Goal: Complete application form

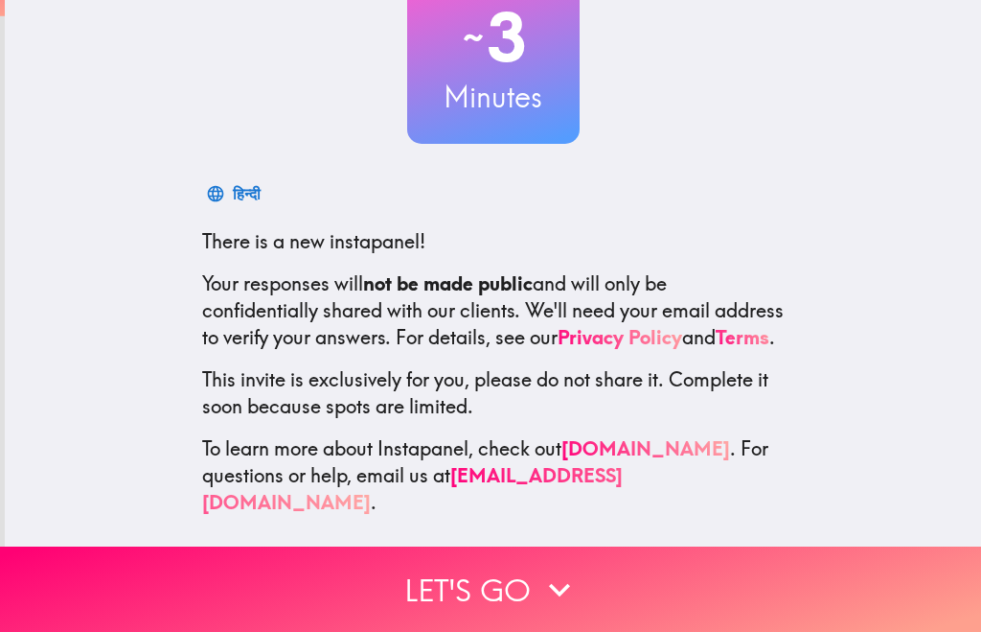
scroll to position [151, 0]
click at [545, 608] on icon "button" at bounding box center [560, 589] width 42 height 42
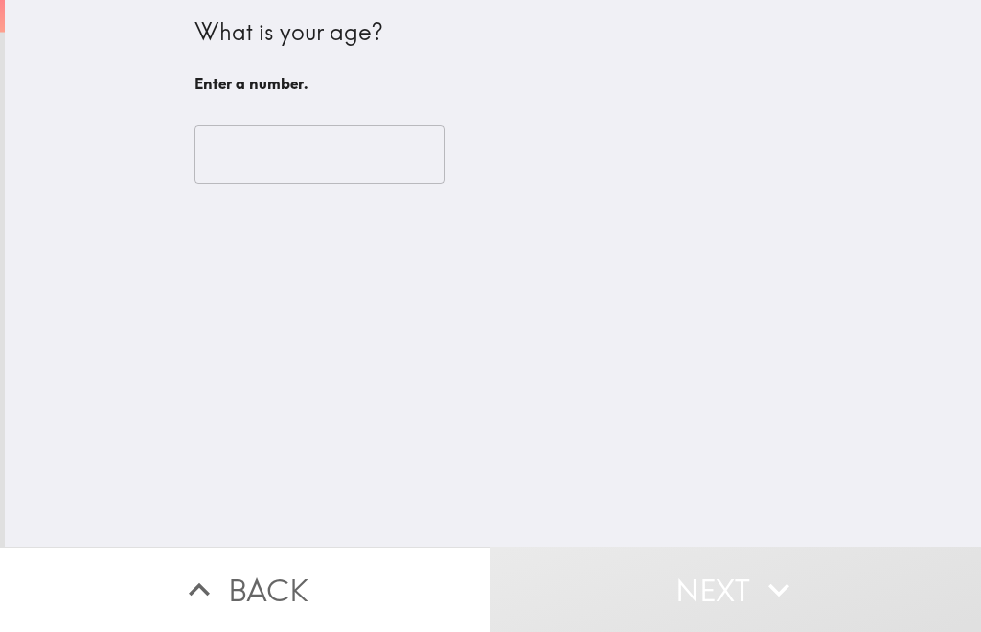
click at [322, 140] on input "number" at bounding box center [320, 154] width 250 height 59
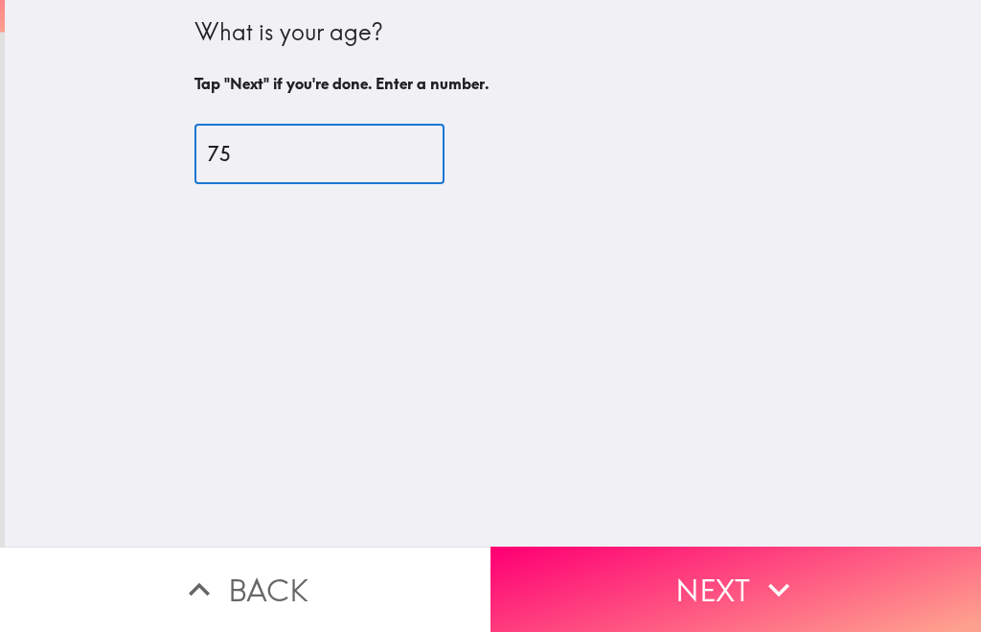
type input "75"
click at [712, 602] on button "Next" at bounding box center [736, 588] width 491 height 85
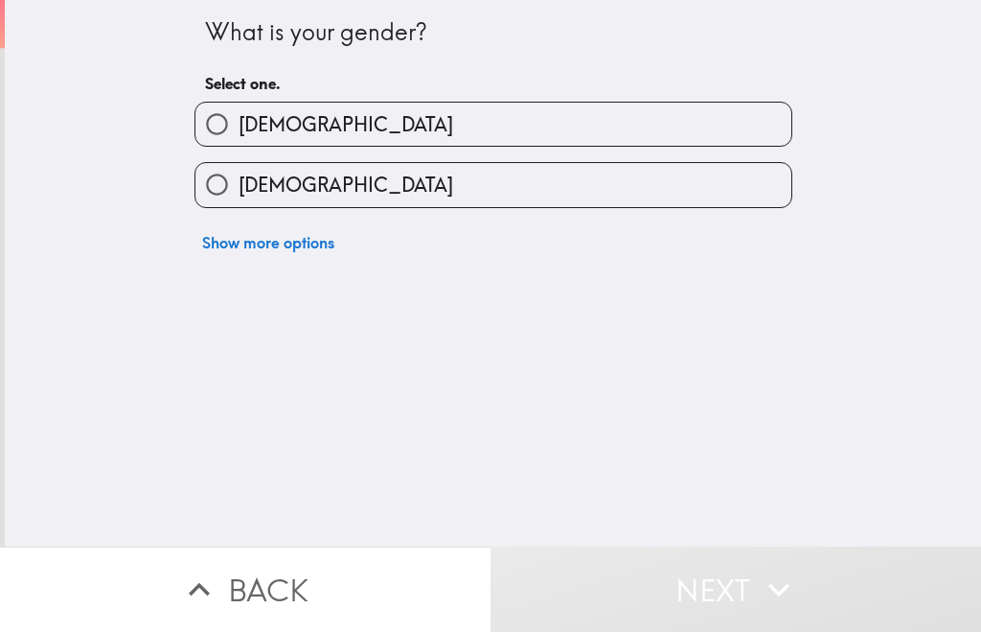
click at [531, 181] on label "[DEMOGRAPHIC_DATA]" at bounding box center [494, 184] width 596 height 43
click at [239, 181] on input "[DEMOGRAPHIC_DATA]" at bounding box center [217, 184] width 43 height 43
radio input "true"
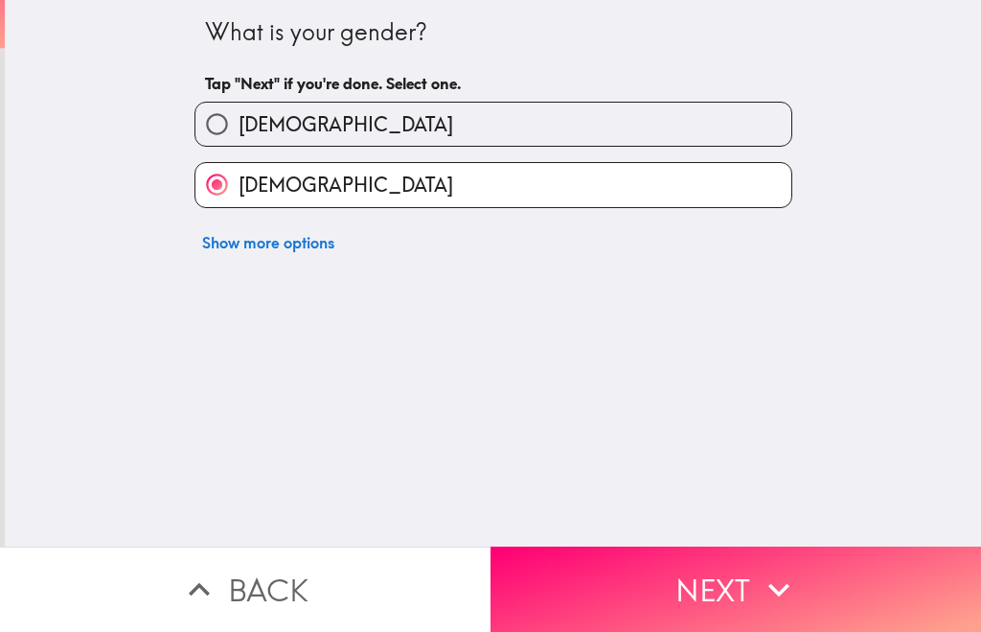
click at [775, 595] on icon "button" at bounding box center [779, 589] width 42 height 42
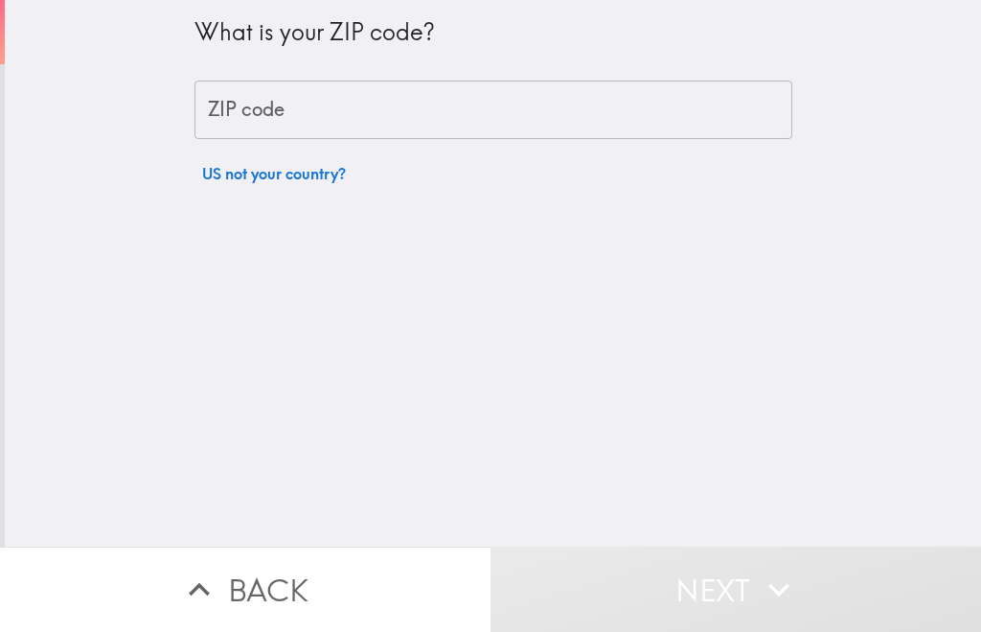
click at [471, 106] on input "ZIP code" at bounding box center [494, 110] width 598 height 59
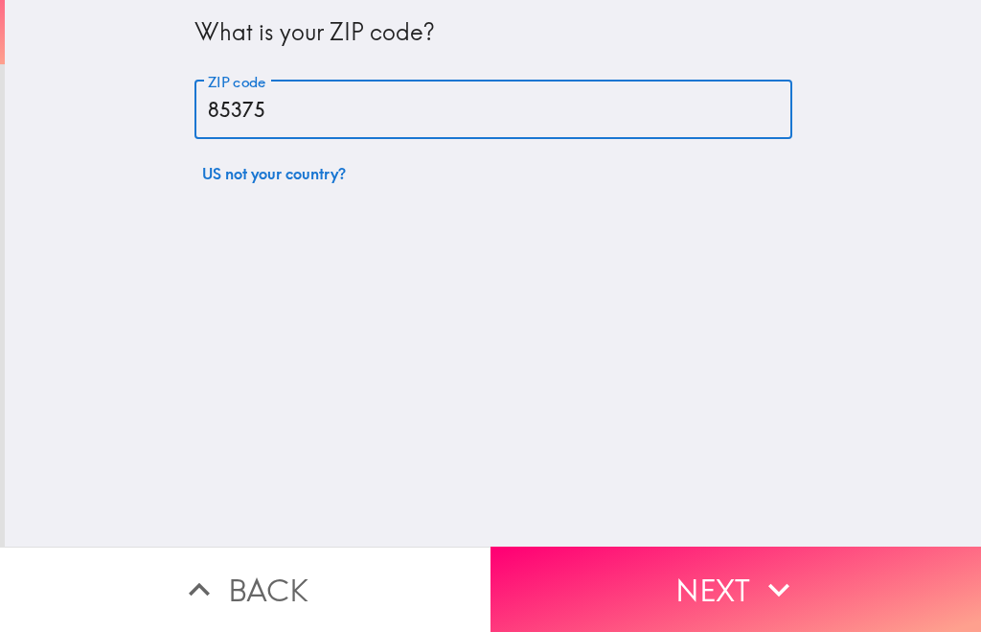
type input "85375"
click at [810, 578] on button "Next" at bounding box center [736, 588] width 491 height 85
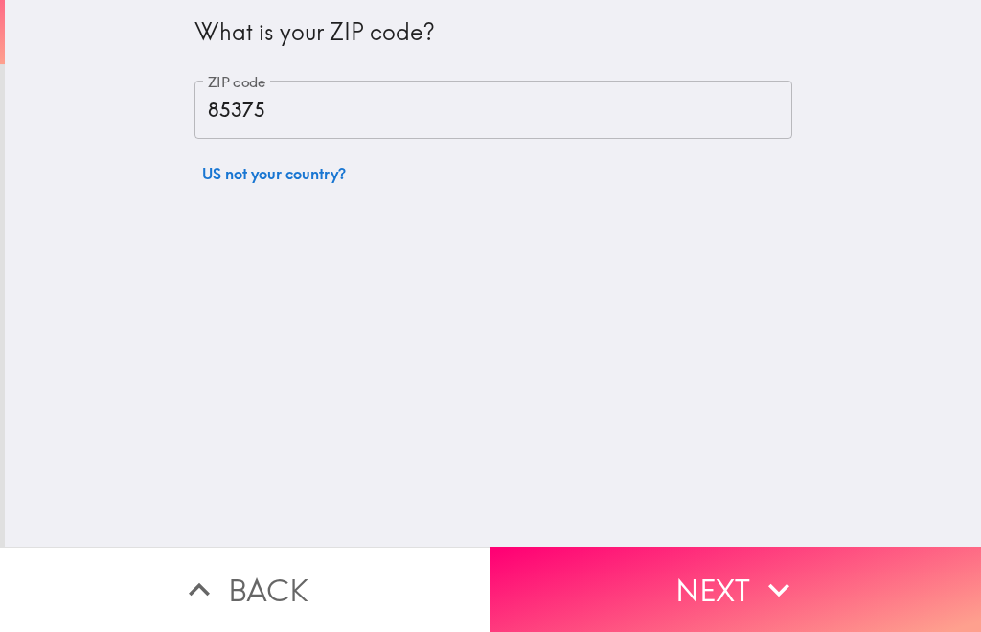
click at [778, 576] on icon "button" at bounding box center [779, 589] width 42 height 42
